Goal: Information Seeking & Learning: Learn about a topic

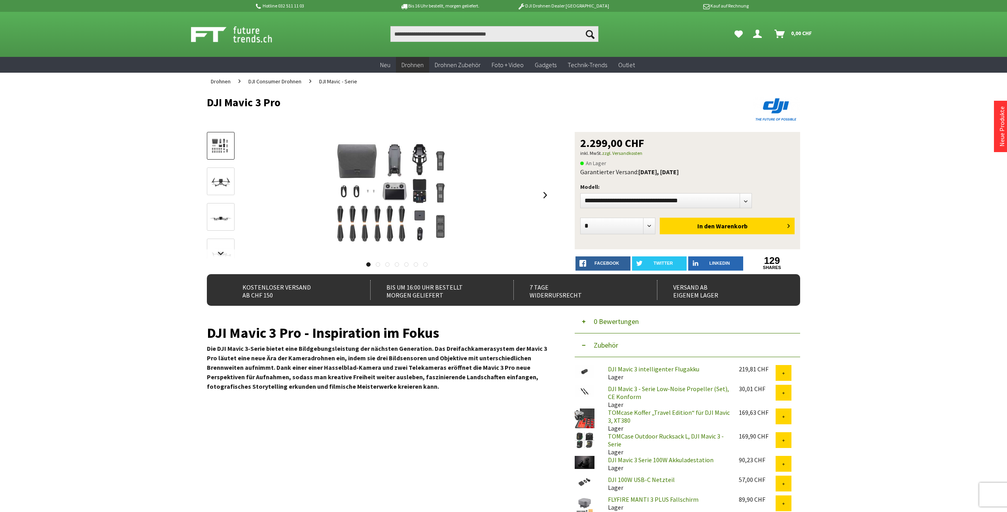
click at [345, 80] on span "DJI Mavic - Serie" at bounding box center [338, 81] width 38 height 7
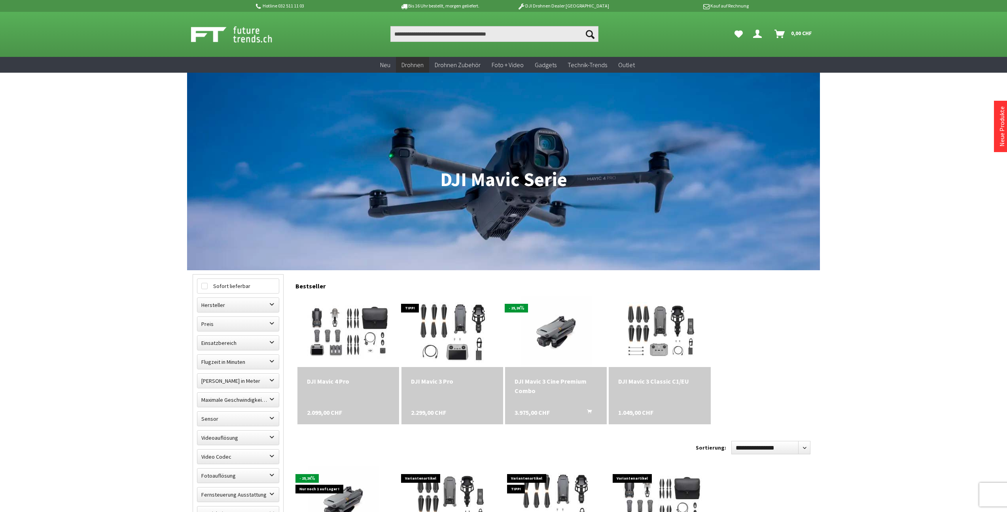
scroll to position [60, 0]
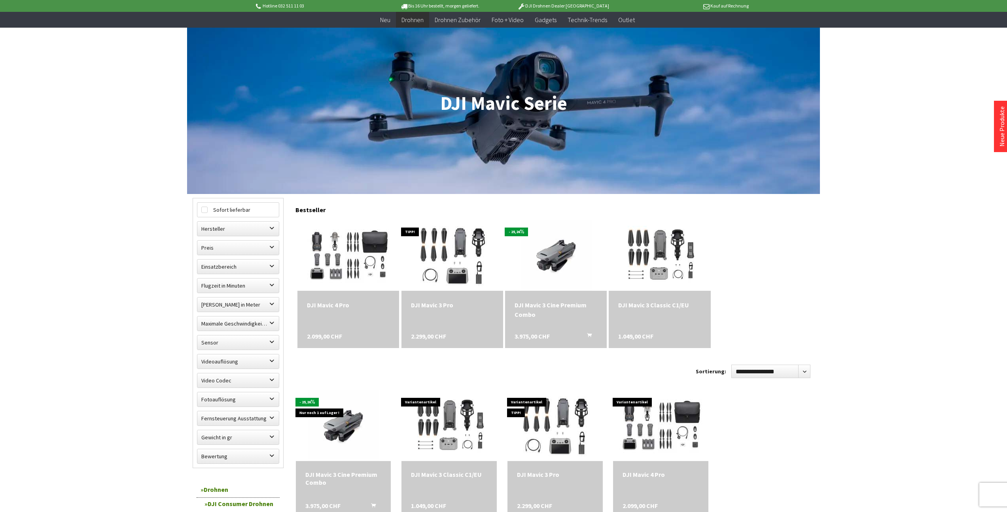
click at [441, 306] on div "DJI Mavic 3 Pro" at bounding box center [452, 304] width 83 height 9
click at [575, 257] on img at bounding box center [556, 256] width 100 height 100
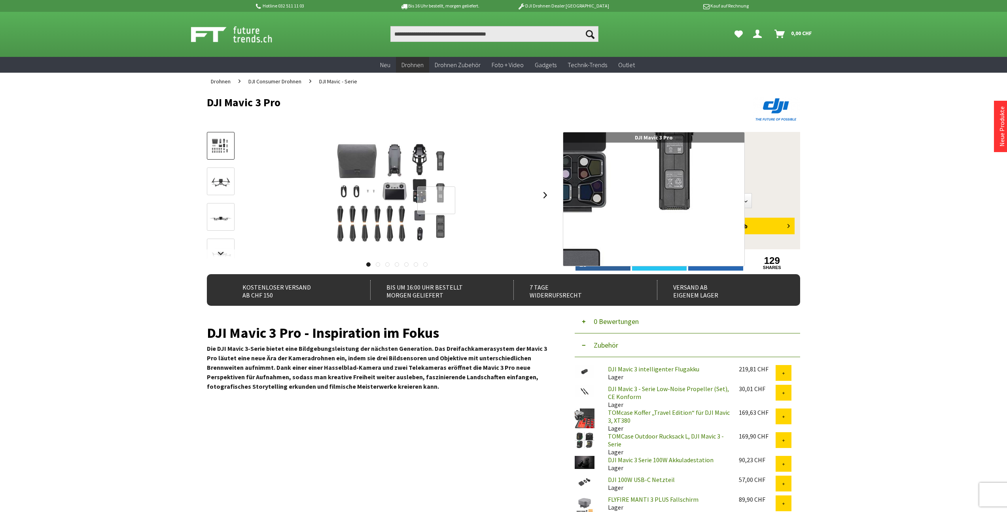
click at [436, 200] on div at bounding box center [436, 201] width 38 height 28
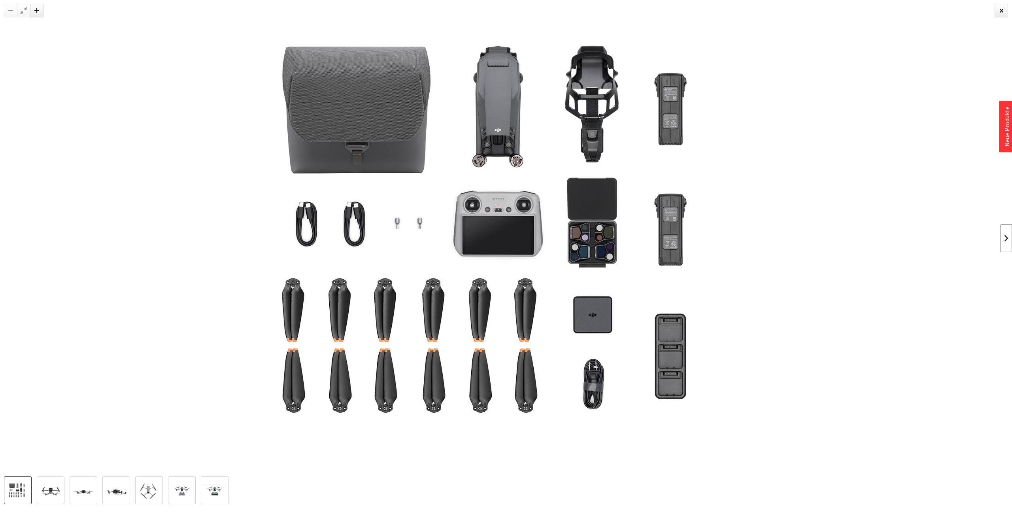
click at [1002, 238] on link at bounding box center [1006, 239] width 12 height 28
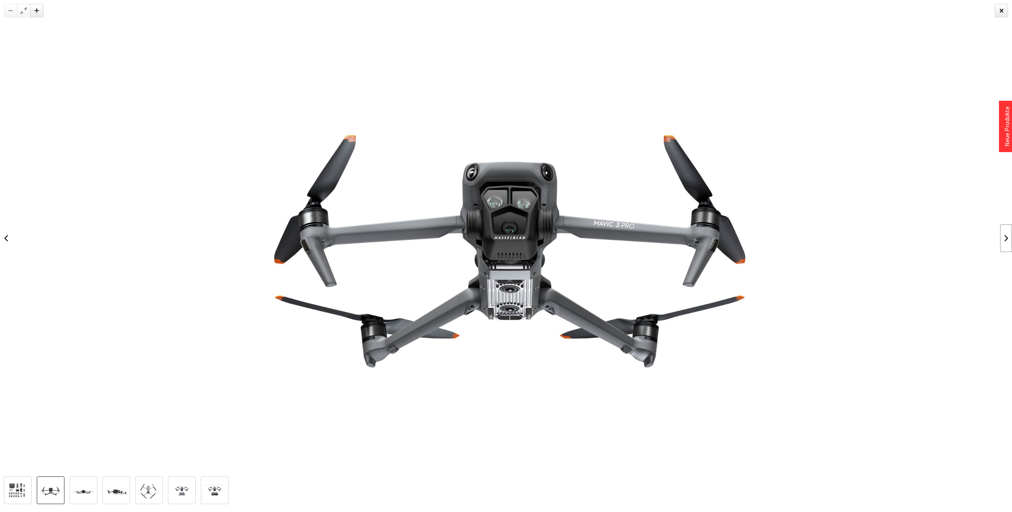
click at [1006, 238] on link at bounding box center [1006, 239] width 12 height 28
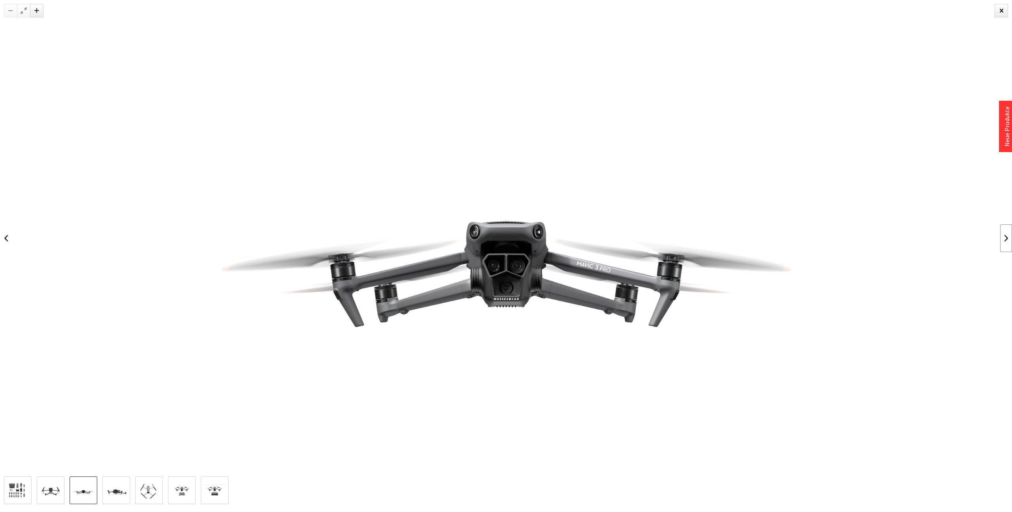
click at [1006, 238] on link at bounding box center [1006, 239] width 12 height 28
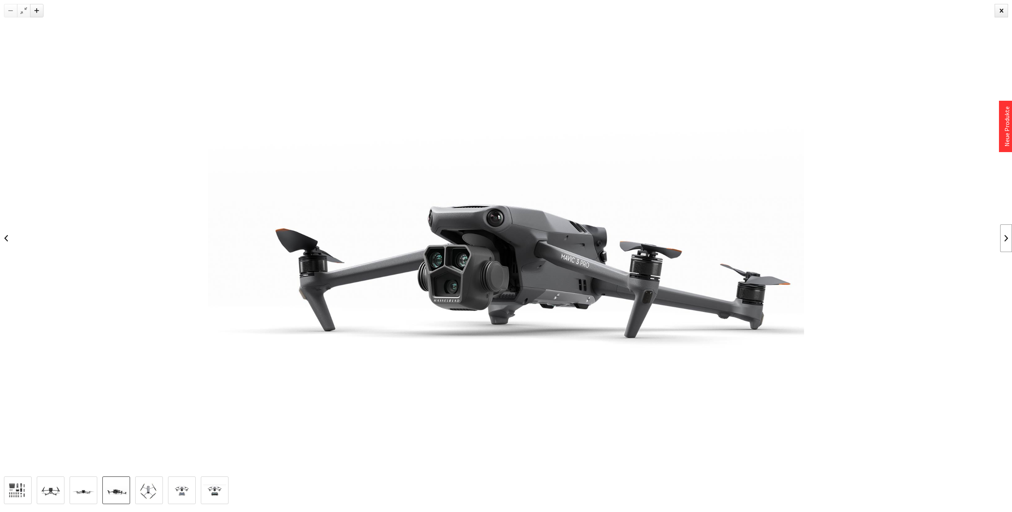
click at [1006, 238] on link at bounding box center [1006, 239] width 12 height 28
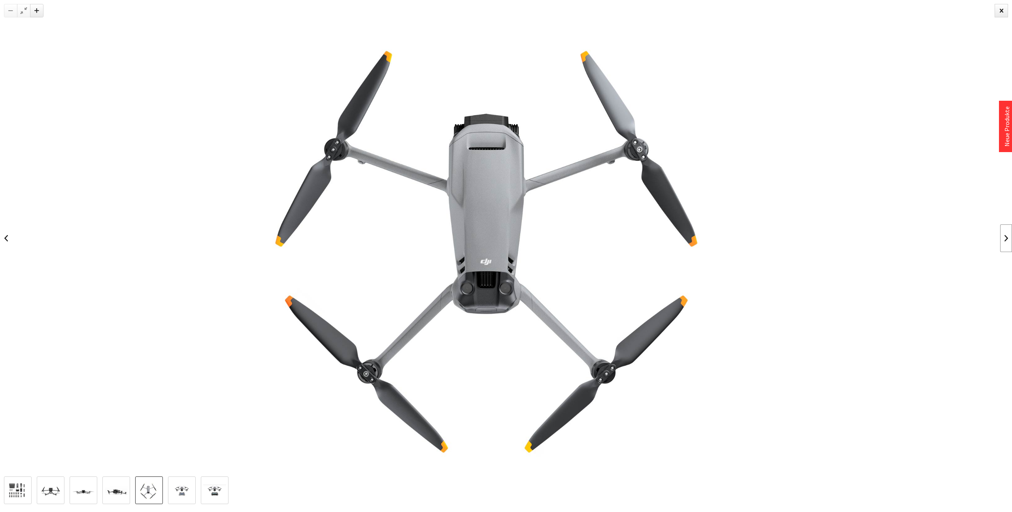
click at [1006, 238] on link at bounding box center [1006, 239] width 12 height 28
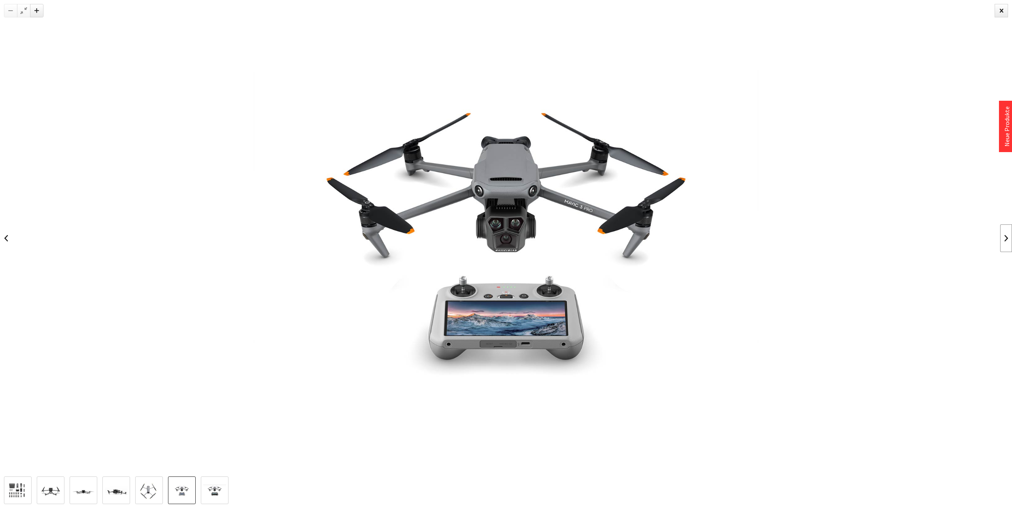
click at [1006, 238] on link at bounding box center [1006, 239] width 12 height 28
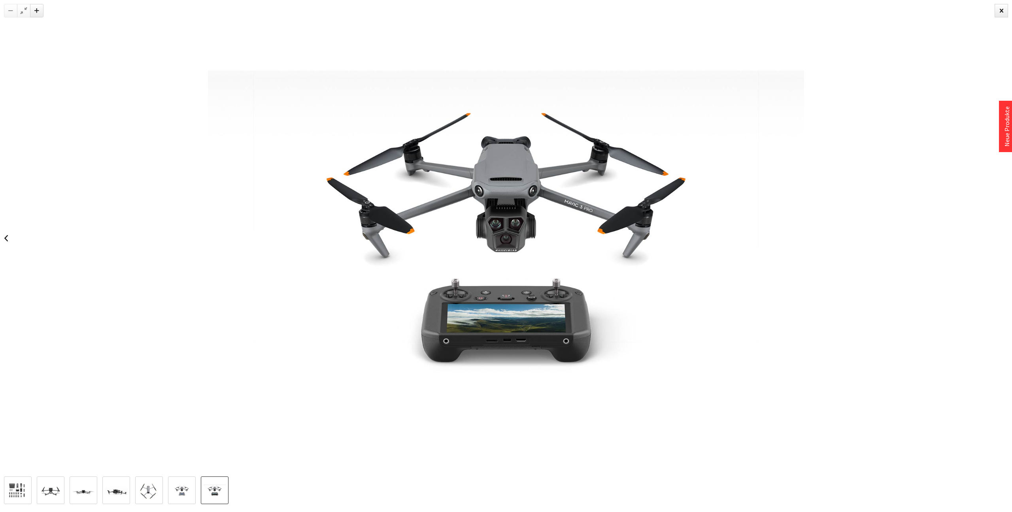
click at [1006, 238] on div at bounding box center [506, 238] width 1012 height 477
click at [1003, 13] on div at bounding box center [1001, 10] width 13 height 13
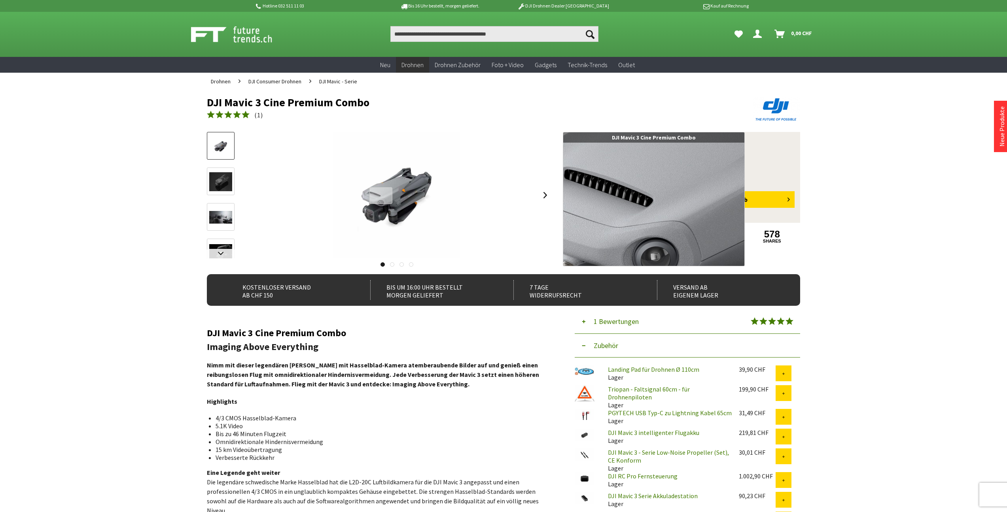
click at [382, 195] on div at bounding box center [380, 195] width 23 height 17
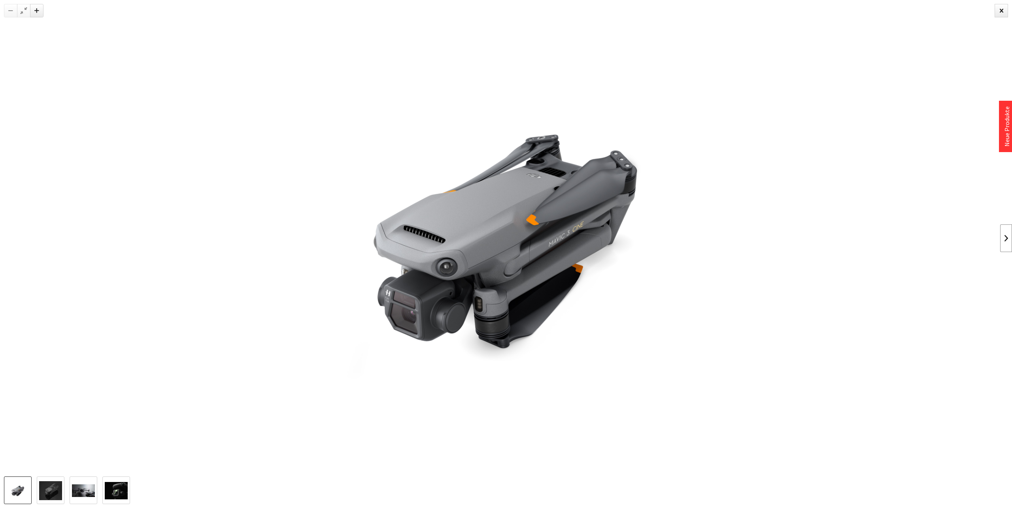
click at [1001, 239] on link at bounding box center [1006, 239] width 12 height 28
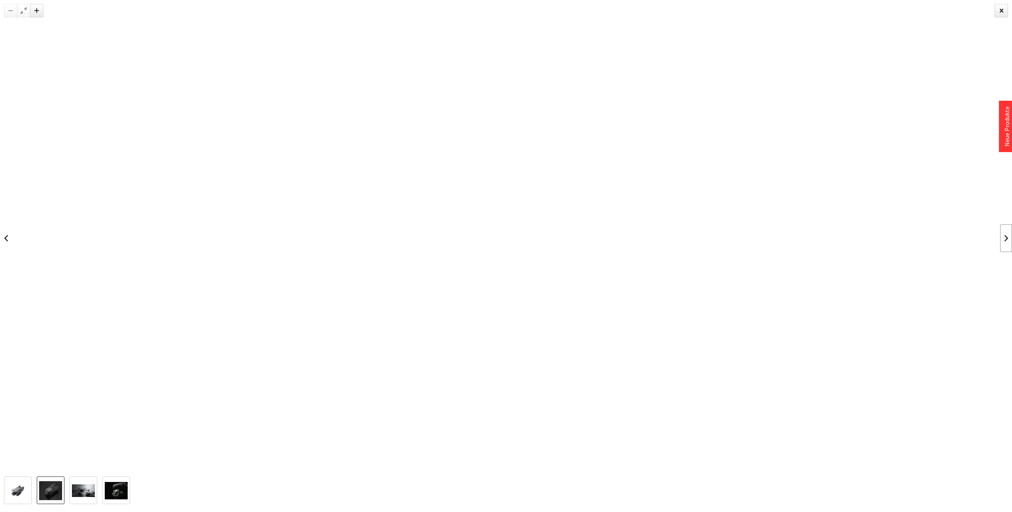
click at [1001, 239] on link at bounding box center [1006, 239] width 12 height 28
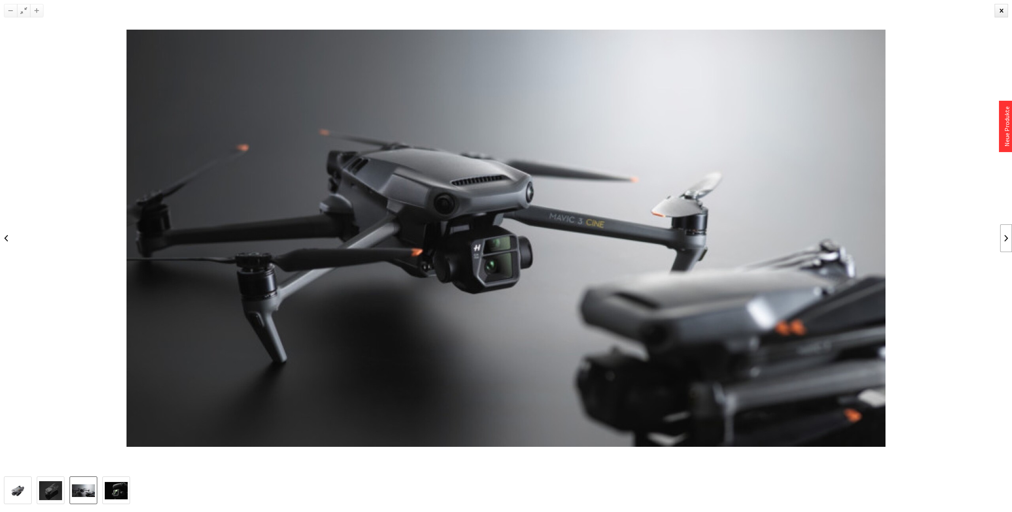
click at [1001, 239] on link at bounding box center [1006, 239] width 12 height 28
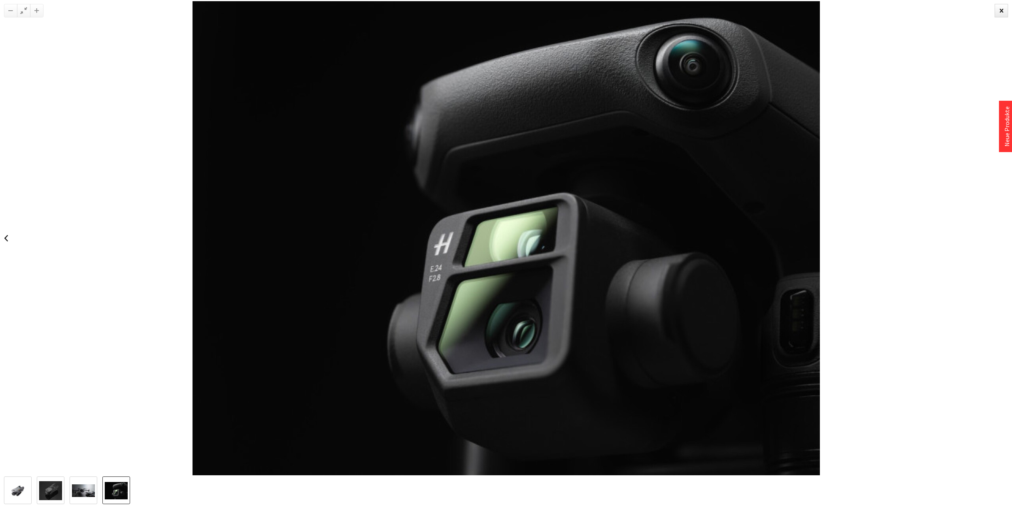
click at [1001, 239] on div at bounding box center [506, 238] width 1012 height 477
click at [1006, 10] on div at bounding box center [1001, 10] width 13 height 13
